Goal: Navigation & Orientation: Find specific page/section

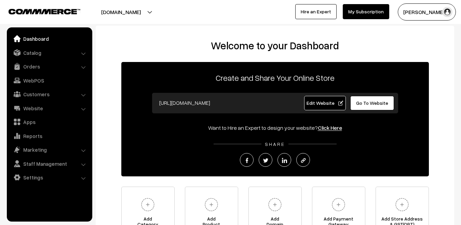
click at [445, 14] on img "button" at bounding box center [447, 12] width 10 height 10
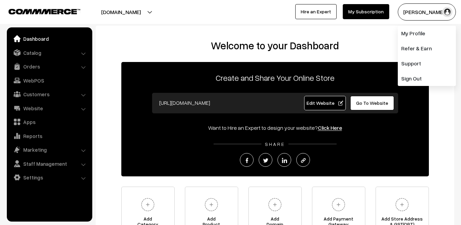
click at [376, 41] on h2 "Welcome to your Dashboard" at bounding box center [275, 45] width 345 height 12
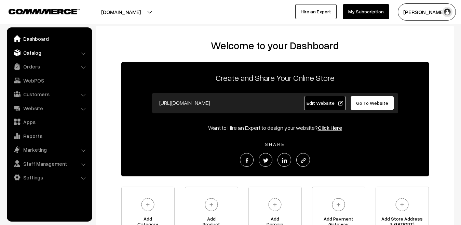
click at [42, 54] on link "Catalog" at bounding box center [49, 52] width 81 height 12
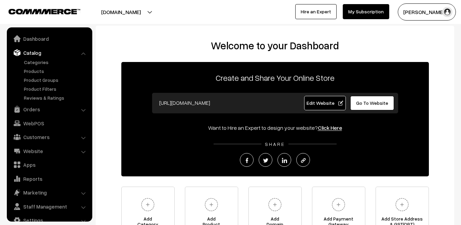
click at [42, 54] on link "Catalog" at bounding box center [49, 52] width 81 height 12
click at [44, 109] on link "Orders" at bounding box center [49, 109] width 81 height 12
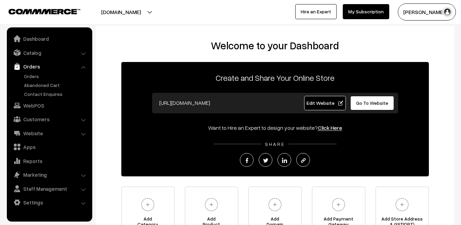
click at [44, 109] on link "WebPOS" at bounding box center [49, 105] width 81 height 12
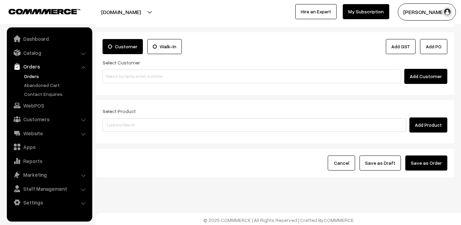
scroll to position [32, 0]
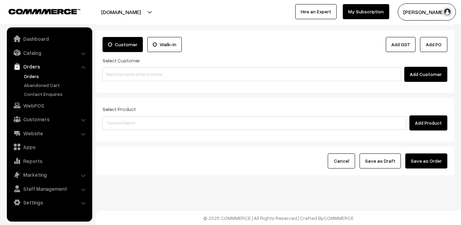
click at [83, 203] on li "Settings Shipping" at bounding box center [50, 202] width 82 height 12
click at [38, 204] on link "Settings" at bounding box center [49, 202] width 81 height 12
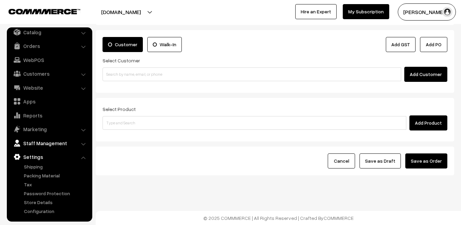
scroll to position [20, 0]
click at [208, 190] on div "Dashboard / orders / Add Order Add Order Cancel Save as Draft Save as Order Sav…" at bounding box center [230, 96] width 461 height 257
click at [30, 35] on link "Catalog" at bounding box center [49, 33] width 81 height 12
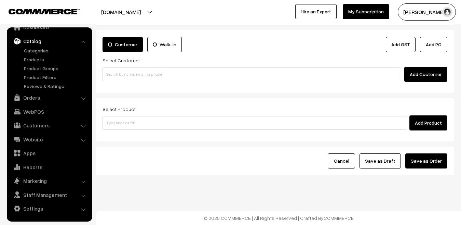
scroll to position [12, 0]
click at [34, 49] on link "Categories" at bounding box center [56, 50] width 68 height 7
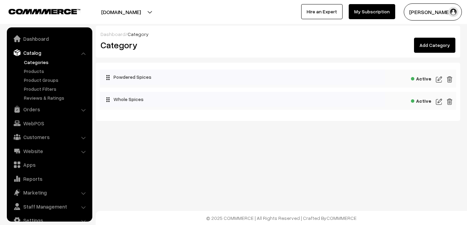
scroll to position [12, 0]
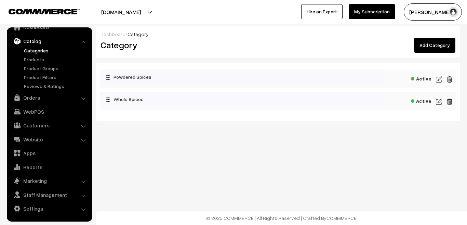
click at [31, 27] on div "Dashboard / Category Category Add Category Powdered Spices Active Active" at bounding box center [233, 76] width 467 height 100
click at [32, 30] on link "Dashboard" at bounding box center [49, 27] width 81 height 12
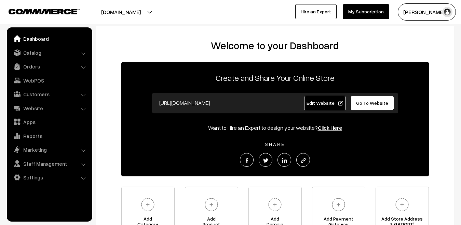
click at [331, 102] on span "Edit Website" at bounding box center [325, 103] width 37 height 6
